Goal: Check status: Check status

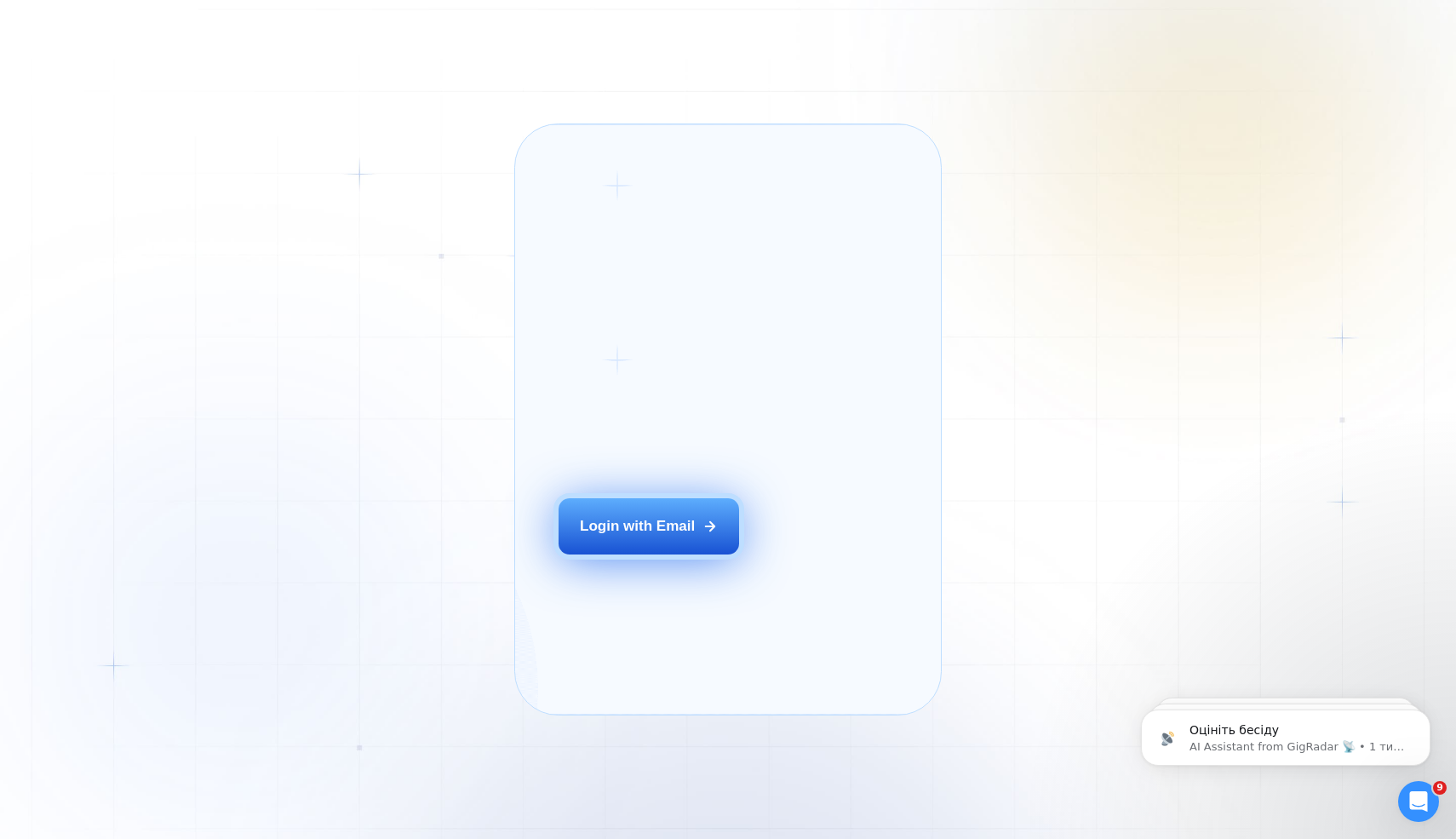
click at [663, 538] on button "Login with Email" at bounding box center [648, 526] width 181 height 56
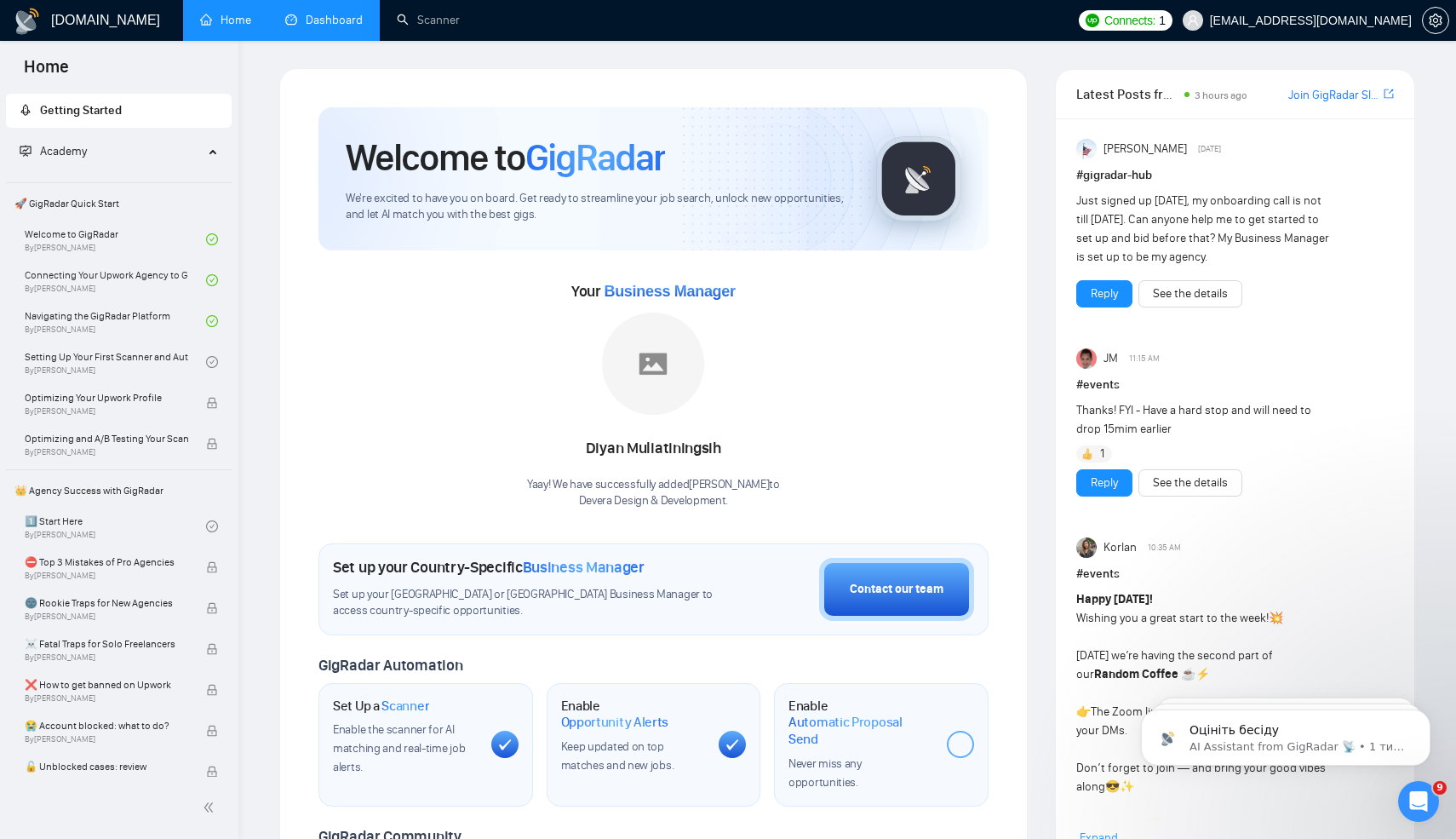
click at [327, 22] on link "Dashboard" at bounding box center [324, 20] width 78 height 15
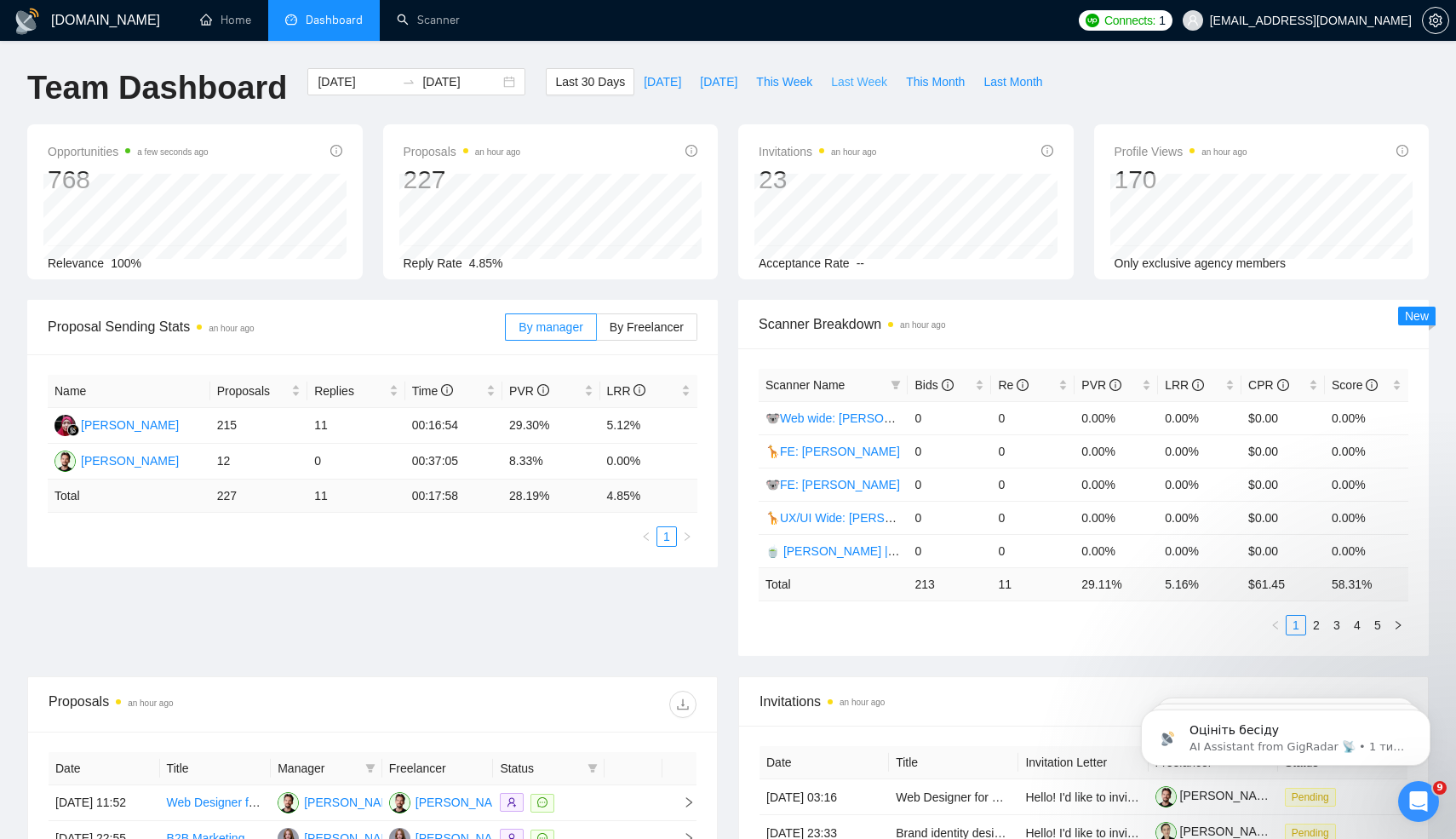
click at [855, 84] on span "Last Week" at bounding box center [860, 82] width 56 height 19
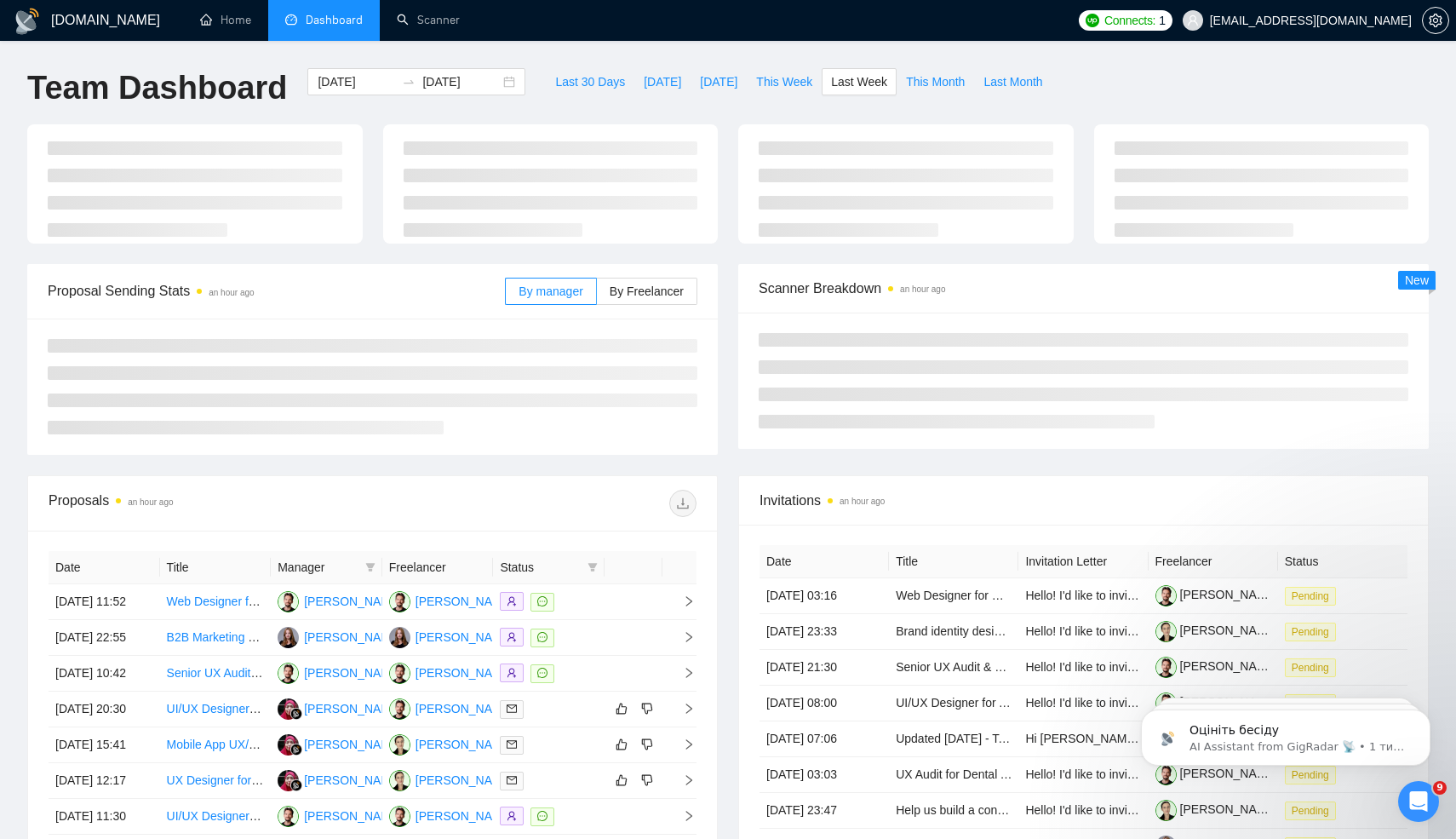
type input "2025-09-15"
type input "2025-09-21"
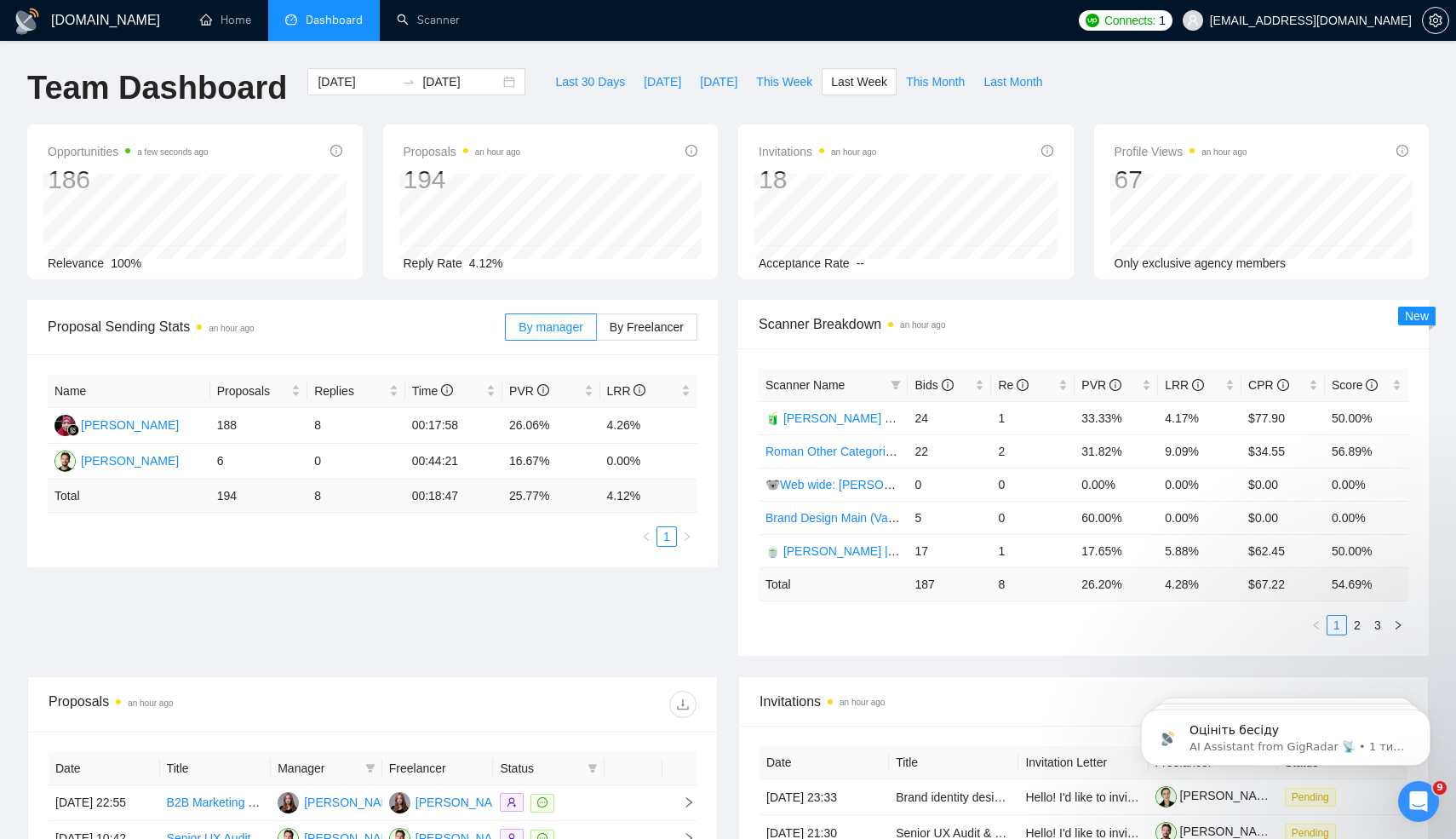
click at [926, 586] on td "187" at bounding box center [950, 583] width 84 height 33
copy td "187"
click at [1000, 585] on td "8" at bounding box center [1033, 583] width 84 height 33
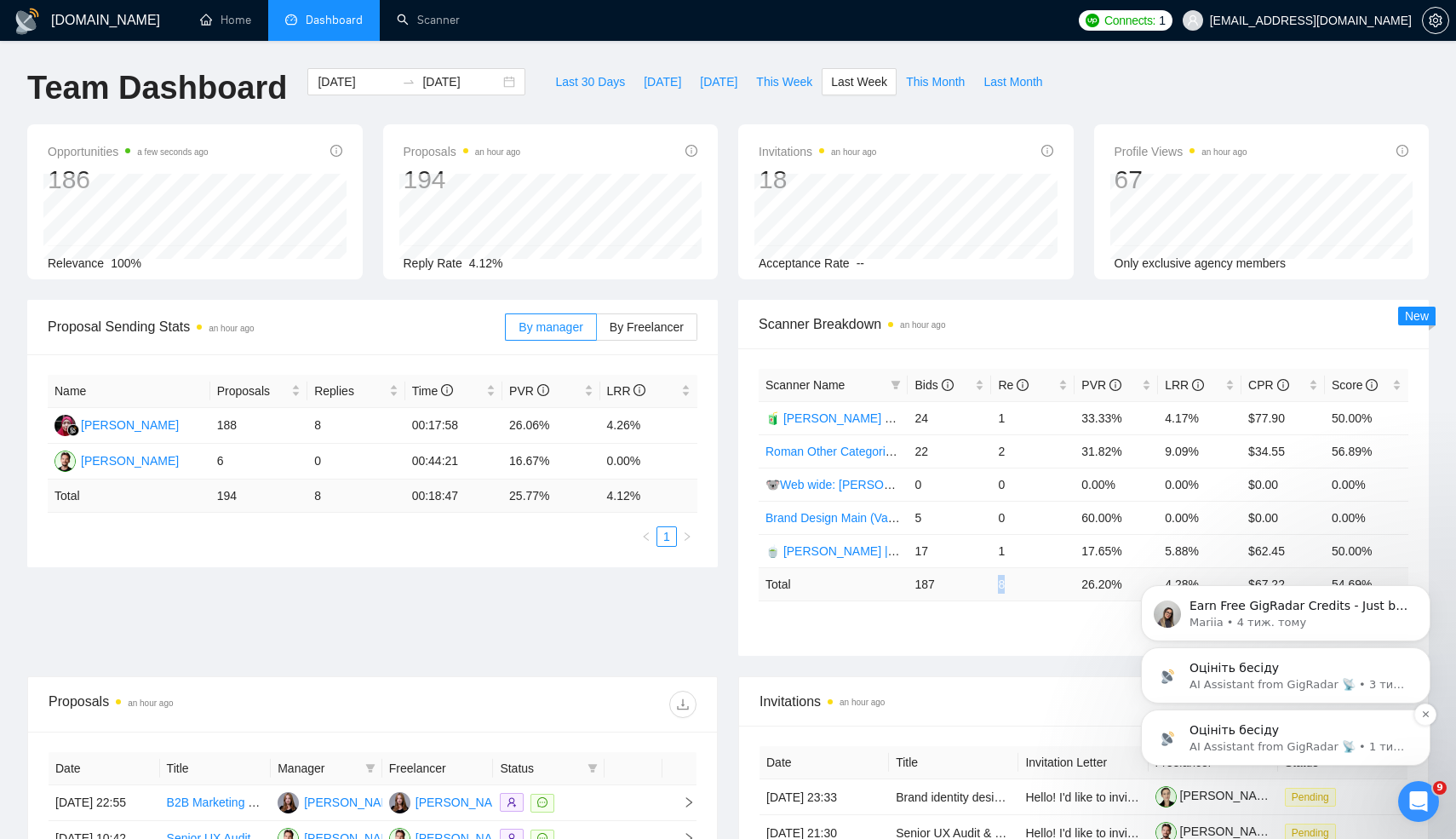
copy td "8"
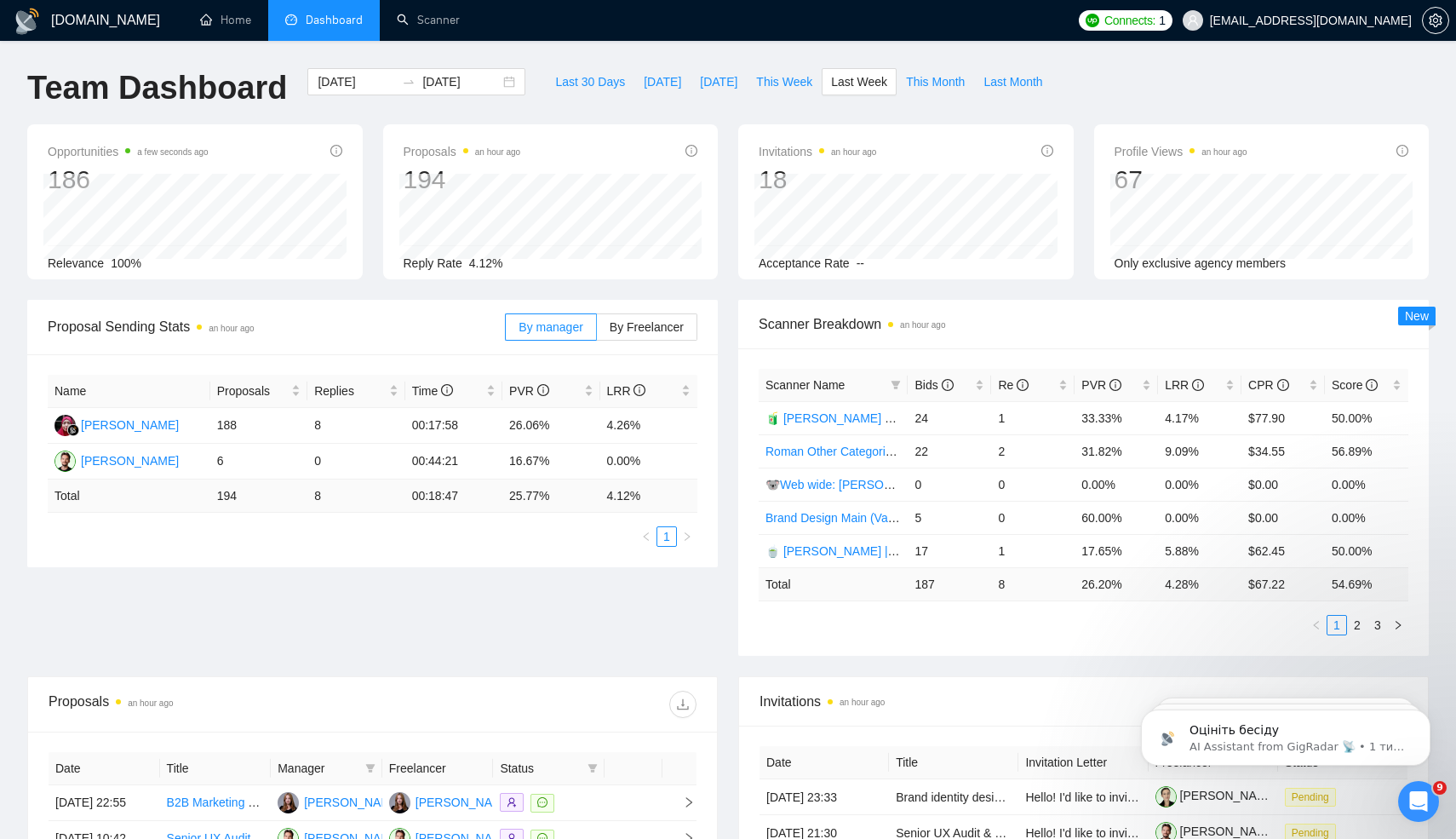
click at [1085, 593] on td "26.20 %" at bounding box center [1116, 583] width 84 height 33
click at [1089, 586] on td "26.20 %" at bounding box center [1116, 583] width 84 height 33
copy td "26.20 %"
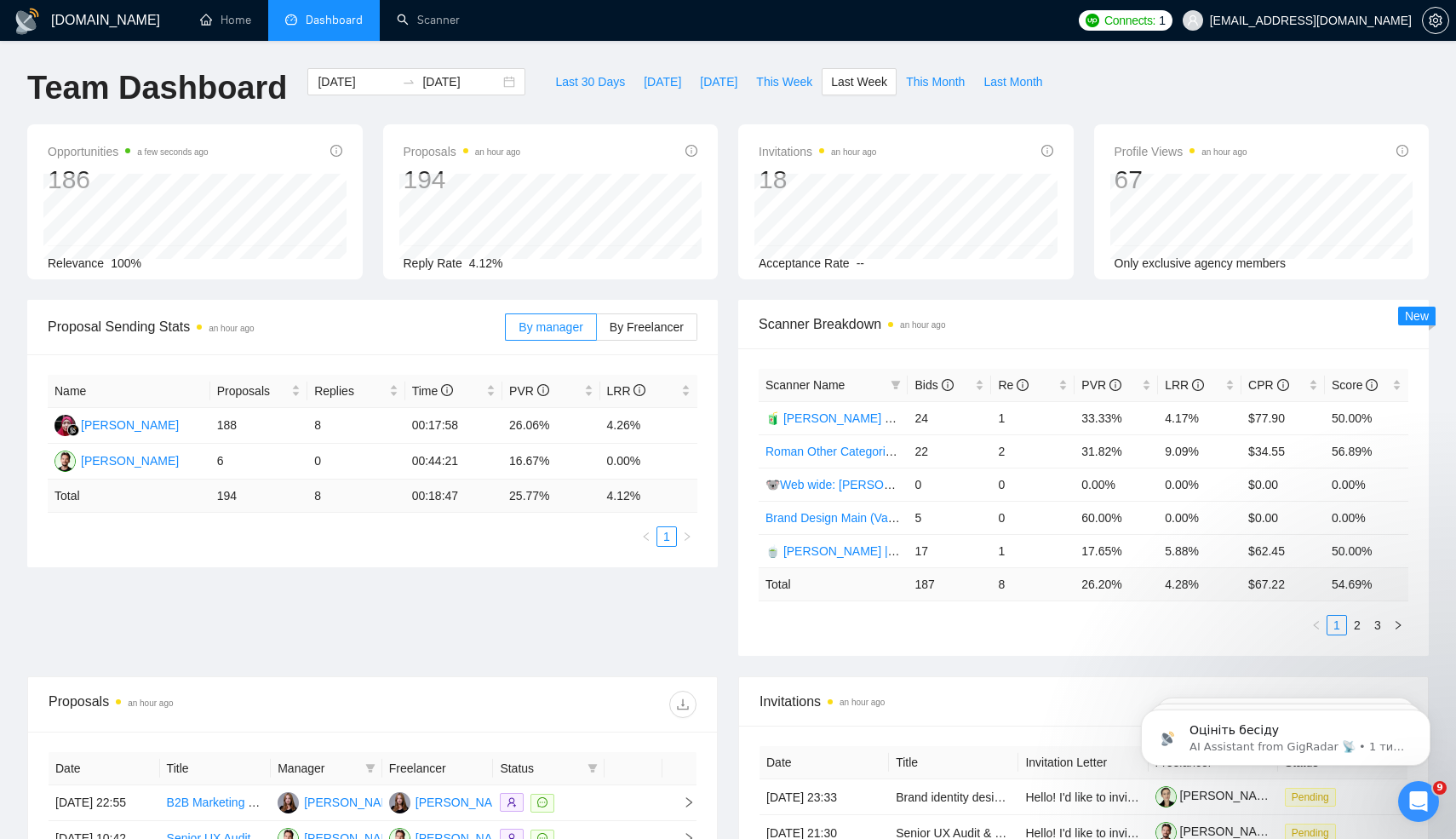
click at [1182, 588] on td "4.28 %" at bounding box center [1200, 583] width 84 height 33
copy td "4.28 %"
